Goal: Task Accomplishment & Management: Manage account settings

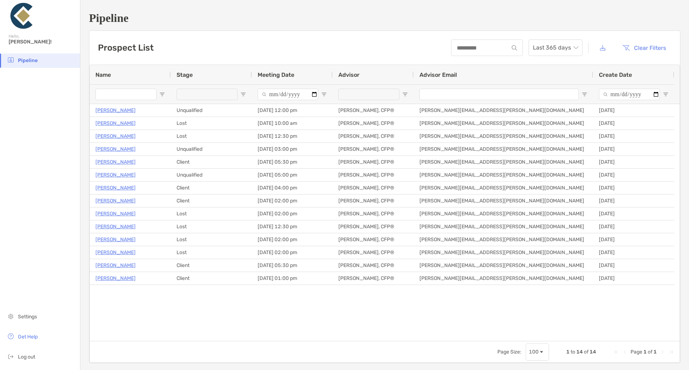
click at [220, 305] on div "[PERSON_NAME] Unqualified [DATE] 12:00 pm [PERSON_NAME], CFP® [PERSON_NAME][EMA…" at bounding box center [385, 222] width 590 height 237
click at [32, 316] on span "Settings" at bounding box center [27, 317] width 19 height 6
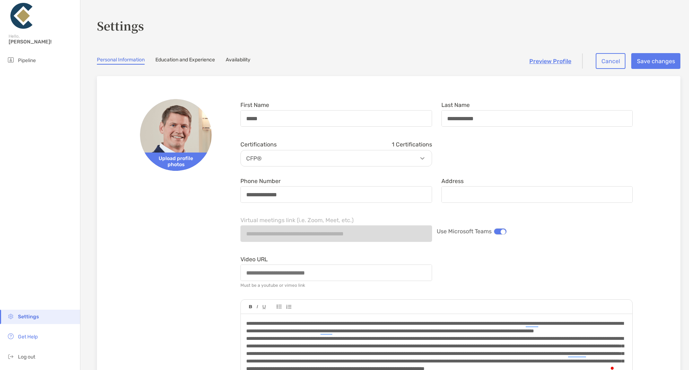
click at [246, 60] on link "Availability" at bounding box center [238, 61] width 25 height 8
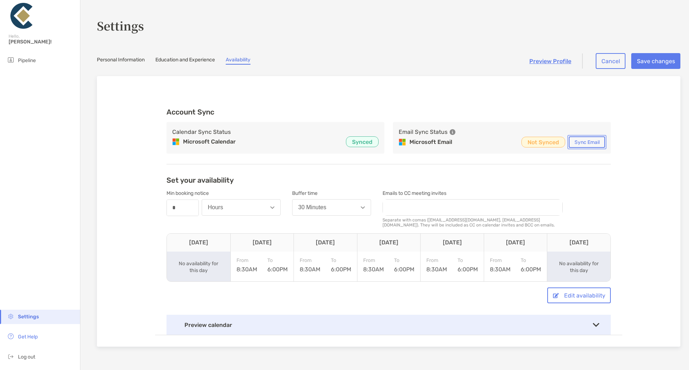
click at [576, 143] on button "Sync Email" at bounding box center [587, 141] width 36 height 11
click at [439, 184] on div "Set your availability Min booking notice number * Hours Buffer time 30 Minutes …" at bounding box center [389, 254] width 445 height 159
click at [464, 65] on section "Settings Personal Information Education and Experience Availability Preview Pro…" at bounding box center [384, 185] width 609 height 370
click at [298, 98] on div "Account Sync Calendar Sync Status Microsoft Calendar Synced Email Sync Status M…" at bounding box center [389, 211] width 468 height 247
click at [451, 132] on icon at bounding box center [453, 132] width 6 height 6
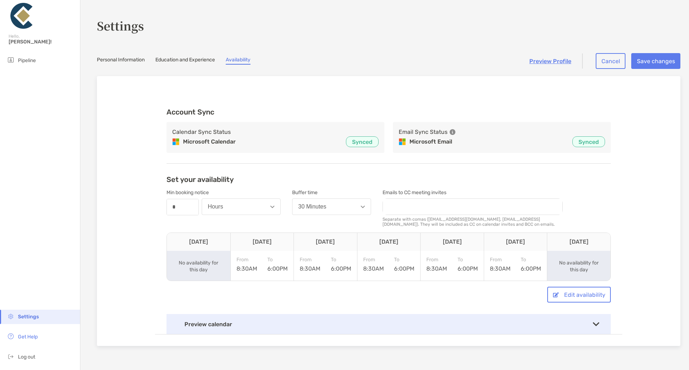
click at [480, 143] on div "Microsoft Email Synced" at bounding box center [502, 141] width 206 height 11
click at [608, 62] on button "Cancel" at bounding box center [611, 61] width 30 height 16
click at [408, 209] on input "email" at bounding box center [473, 207] width 180 height 16
type input "**********"
click at [613, 57] on button "Cancel" at bounding box center [611, 61] width 30 height 16
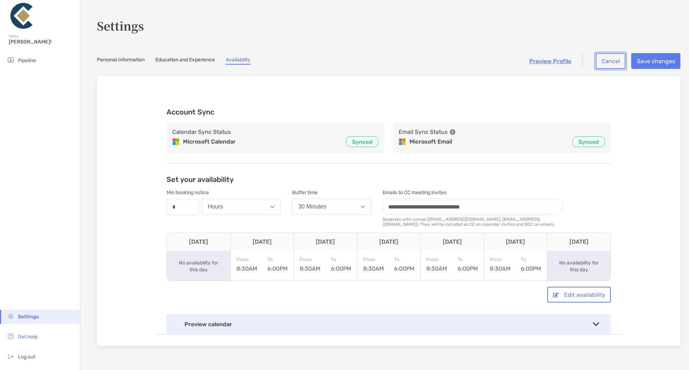
click at [603, 62] on button "Cancel" at bounding box center [611, 61] width 30 height 16
click at [474, 101] on div "**********" at bounding box center [389, 217] width 468 height 236
click at [386, 79] on div "**********" at bounding box center [389, 211] width 584 height 270
click at [22, 23] on img at bounding box center [22, 16] width 26 height 26
drag, startPoint x: 465, startPoint y: 77, endPoint x: 487, endPoint y: 31, distance: 50.9
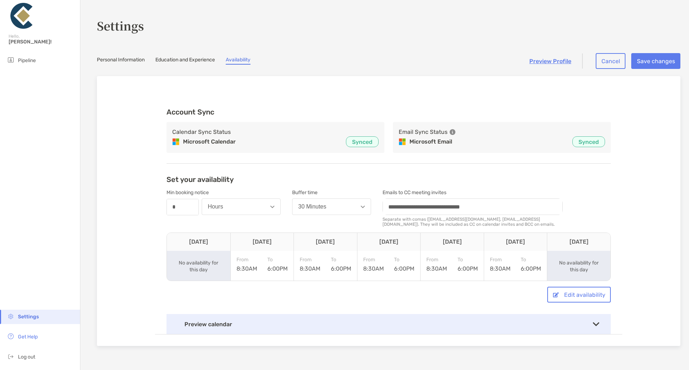
click at [472, 72] on div "**********" at bounding box center [389, 207] width 584 height 279
drag, startPoint x: 489, startPoint y: 88, endPoint x: 517, endPoint y: 107, distance: 33.8
click at [490, 88] on div "**********" at bounding box center [389, 211] width 584 height 270
click at [589, 143] on p "Synced" at bounding box center [589, 142] width 20 height 9
click at [509, 143] on div "Microsoft Email Synced" at bounding box center [502, 141] width 206 height 11
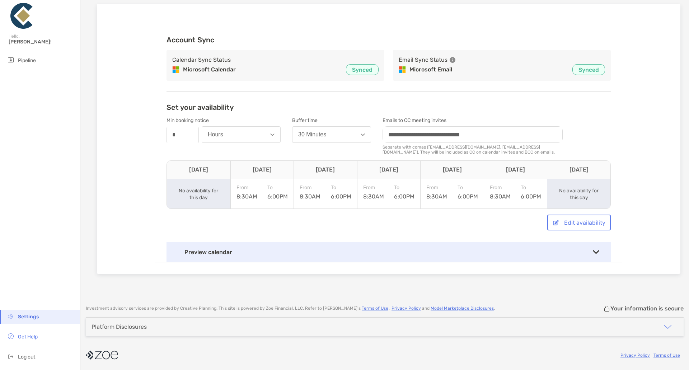
scroll to position [73, 0]
click at [595, 251] on img at bounding box center [596, 252] width 6 height 4
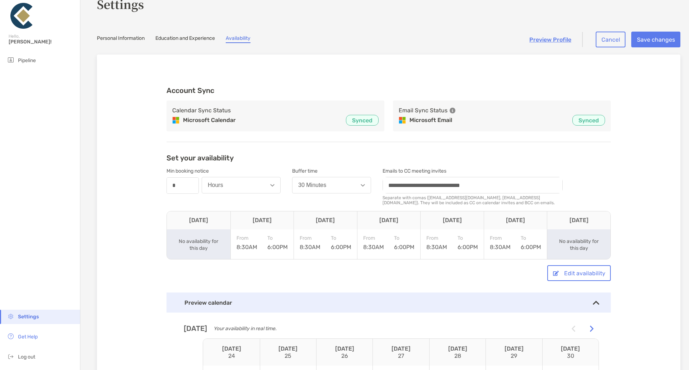
scroll to position [0, 0]
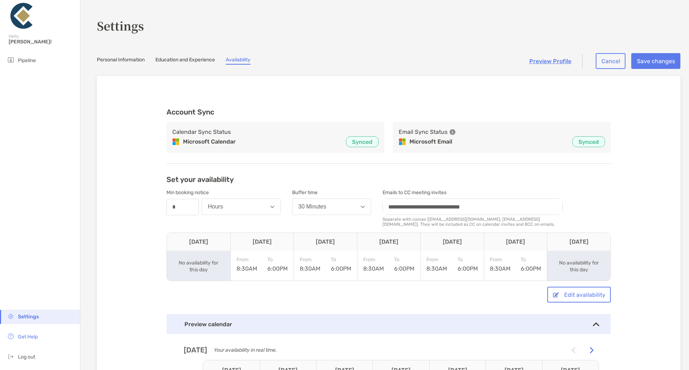
click at [427, 94] on div "**********" at bounding box center [389, 312] width 468 height 449
click at [596, 64] on button "Cancel" at bounding box center [611, 61] width 30 height 16
click at [607, 62] on button "Cancel" at bounding box center [611, 61] width 30 height 16
click at [535, 64] on link "Preview Profile" at bounding box center [551, 61] width 42 height 7
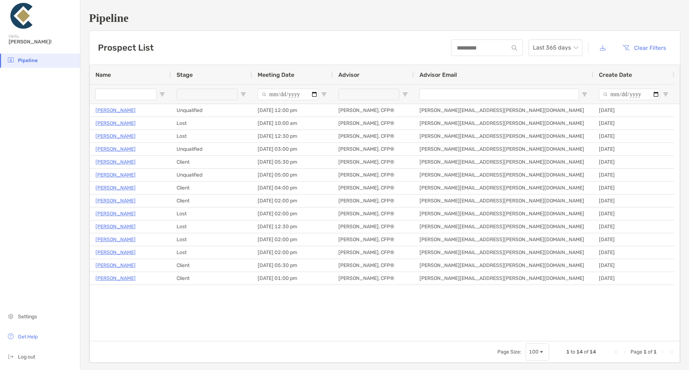
click at [263, 320] on div "[PERSON_NAME] Unqualified [DATE] 12:00 pm [PERSON_NAME], CFP® [PERSON_NAME][EMA…" at bounding box center [385, 222] width 590 height 237
drag, startPoint x: 264, startPoint y: 301, endPoint x: 268, endPoint y: 293, distance: 8.5
click at [265, 300] on div "Patrick Hillman Unqualified 04/07/2025 - 12:00 pm Kevin Copley, CFP® kevin.copl…" at bounding box center [385, 222] width 590 height 237
click at [186, 75] on span "Stage" at bounding box center [185, 74] width 16 height 7
click at [137, 296] on div "Patrick Hillman Unqualified 04/07/2025 - 12:00 pm Kevin Copley, CFP® kevin.copl…" at bounding box center [385, 222] width 590 height 237
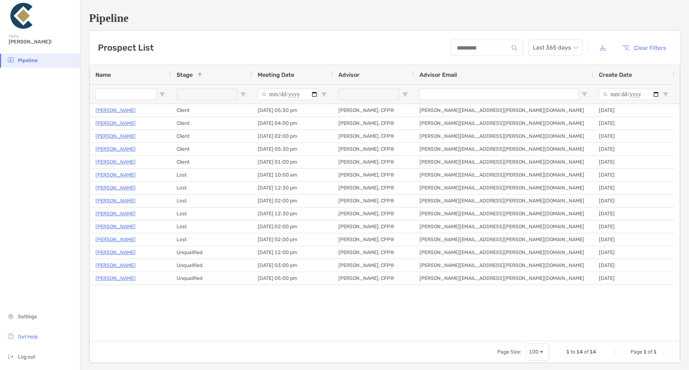
click at [138, 298] on div "Patrick Hillman Unqualified 04/07/2025 - 12:00 pm Kevin Copley, CFP® kevin.copl…" at bounding box center [385, 222] width 590 height 237
drag, startPoint x: 240, startPoint y: 289, endPoint x: 245, endPoint y: 282, distance: 8.8
click at [241, 288] on div "Patrick Hillman Unqualified 04/07/2025 - 12:00 pm Kevin Copley, CFP® kevin.copl…" at bounding box center [385, 222] width 590 height 237
